Goal: Information Seeking & Learning: Learn about a topic

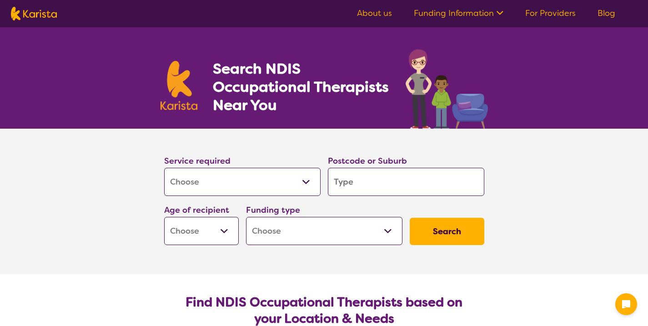
select select "[MEDICAL_DATA]"
click at [388, 182] on input "search" at bounding box center [406, 182] width 156 height 28
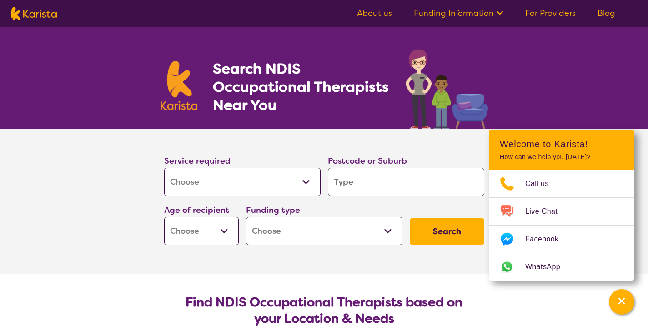
type input "2"
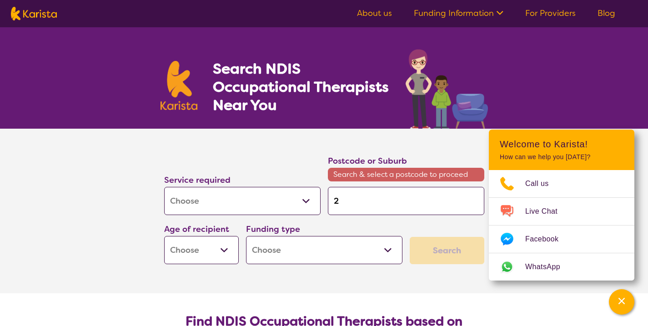
type input "20"
type input "202"
type input "2020"
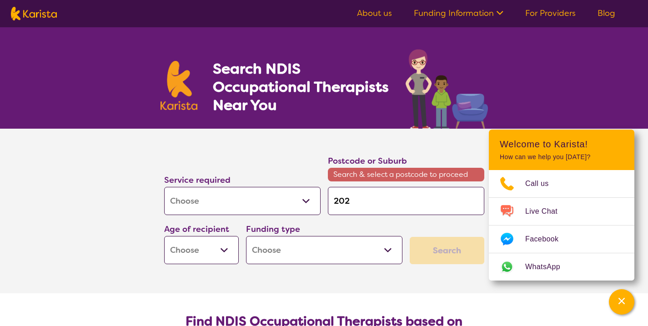
type input "2020"
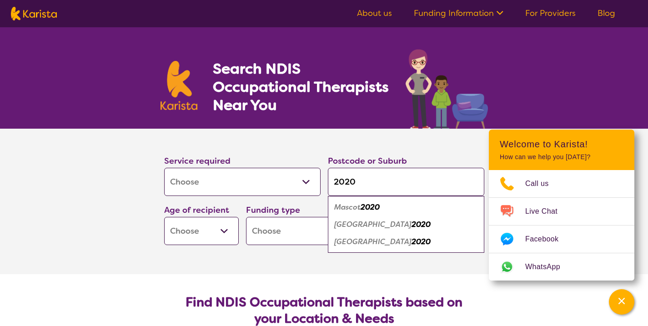
type input "2020"
click at [365, 209] on em "2020" at bounding box center [370, 207] width 19 height 10
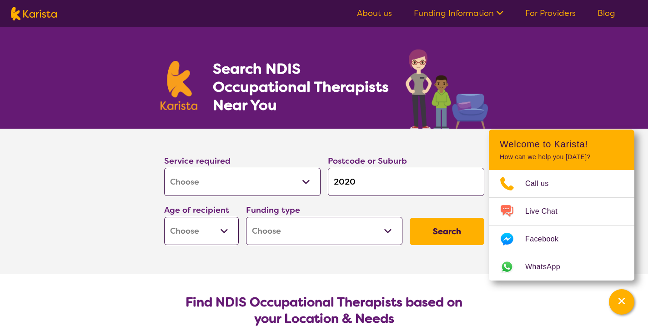
click at [212, 234] on select "Early Childhood - 0 to 9 Child - 10 to 11 Adolescent - 12 to 17 Adult - 18 to 6…" at bounding box center [201, 231] width 75 height 28
select select "CH"
click at [164, 217] on select "Early Childhood - 0 to 9 Child - 10 to 11 Adolescent - 12 to 17 Adult - 18 to 6…" at bounding box center [201, 231] width 75 height 28
select select "CH"
click at [398, 235] on select "Home Care Package (HCP) National Disability Insurance Scheme (NDIS) I don't know" at bounding box center [324, 231] width 156 height 28
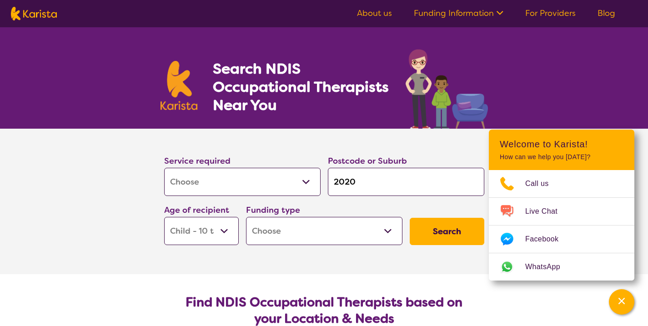
click at [440, 231] on button "Search" at bounding box center [447, 231] width 75 height 27
click at [424, 228] on button "Search" at bounding box center [447, 231] width 75 height 27
click at [356, 245] on div "Funding type Home Care Package (HCP) National Disability Insurance Scheme (NDIS…" at bounding box center [324, 224] width 164 height 49
click at [355, 239] on select "Home Care Package (HCP) National Disability Insurance Scheme (NDIS) I don't know" at bounding box center [324, 231] width 156 height 28
select select "i-don-t-know"
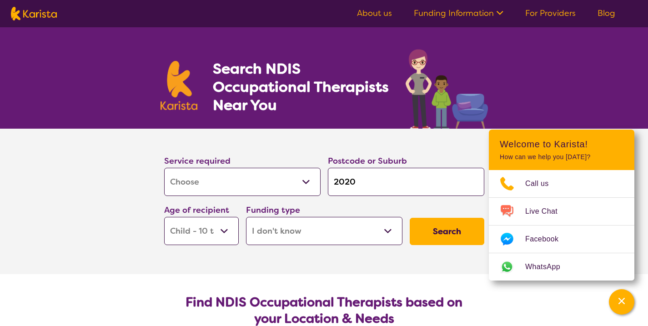
click at [246, 217] on select "Home Care Package (HCP) National Disability Insurance Scheme (NDIS) I don't know" at bounding box center [324, 231] width 156 height 28
select select "i-don-t-know"
click at [459, 231] on button "Search" at bounding box center [447, 231] width 75 height 27
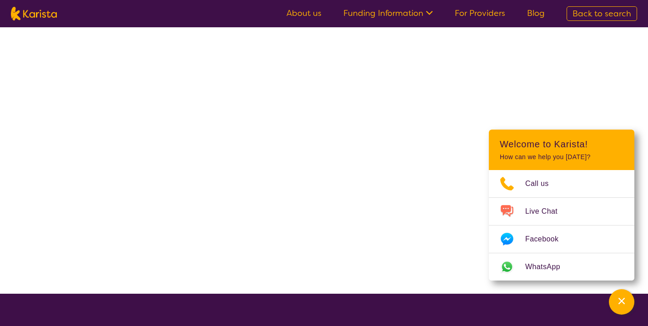
select select "[MEDICAL_DATA]"
select select "CH"
